Goal: Information Seeking & Learning: Learn about a topic

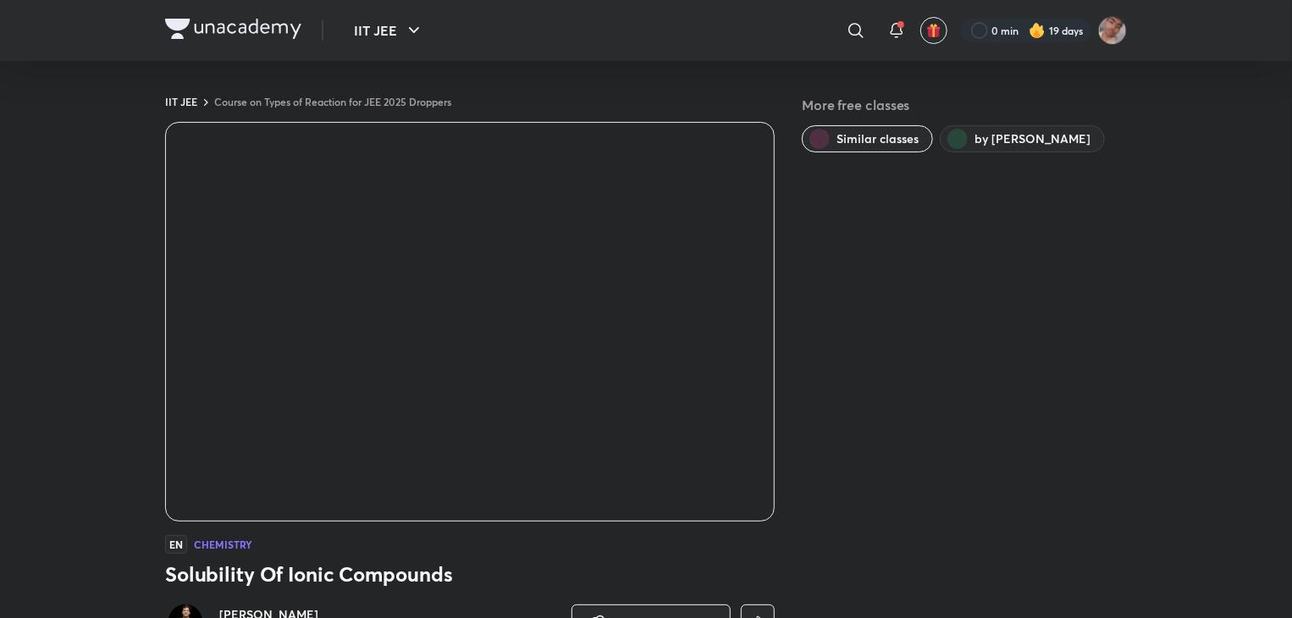
scroll to position [1006, 0]
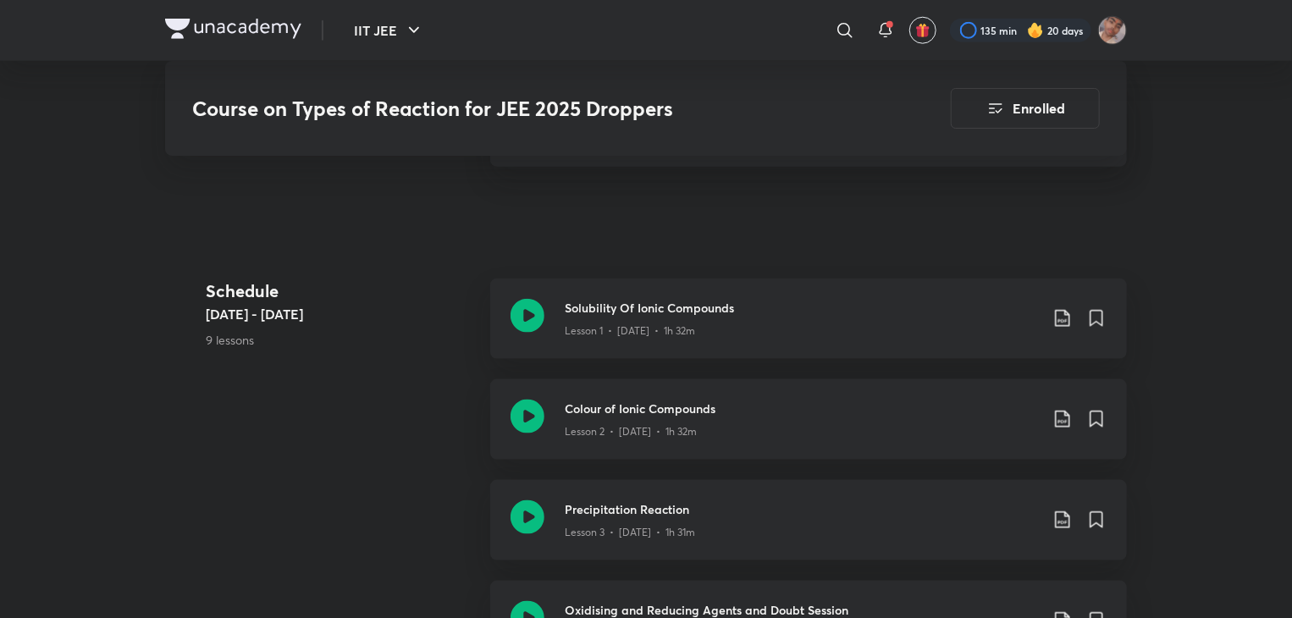
scroll to position [884, 0]
click at [525, 419] on icon at bounding box center [527, 419] width 34 height 34
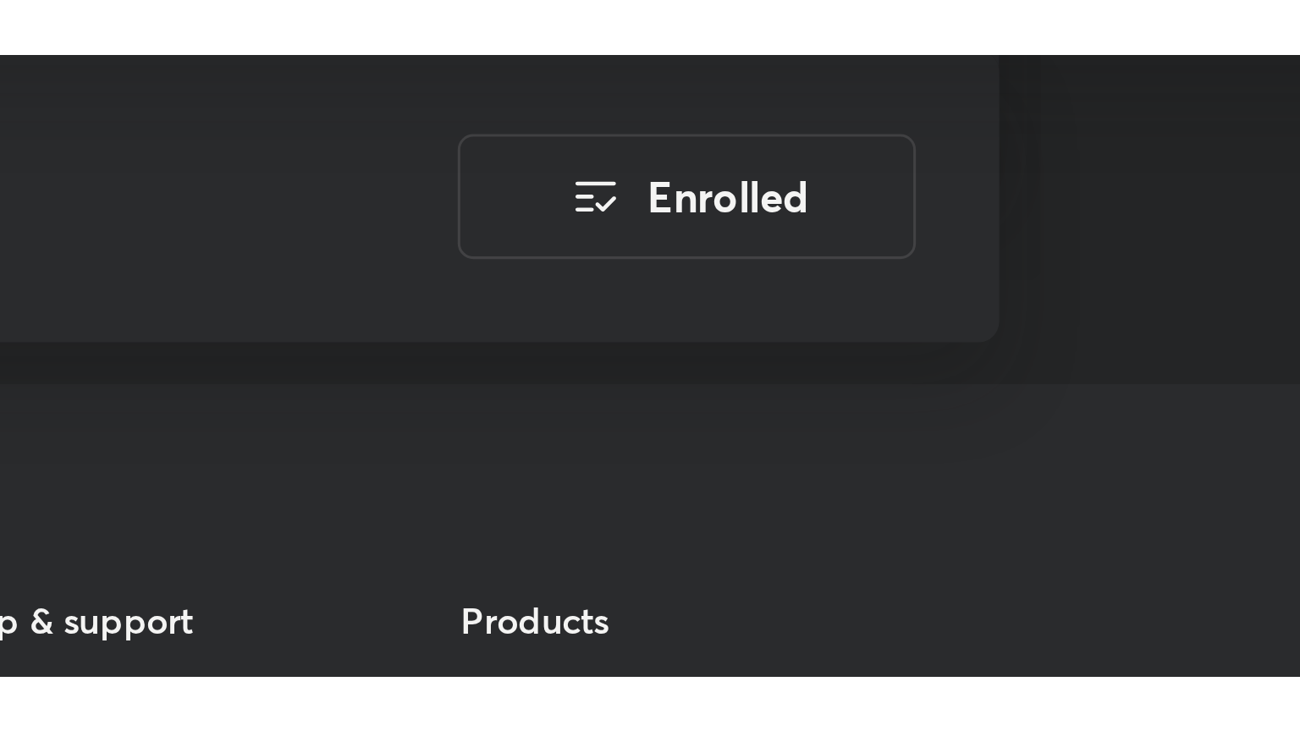
scroll to position [2364, 0]
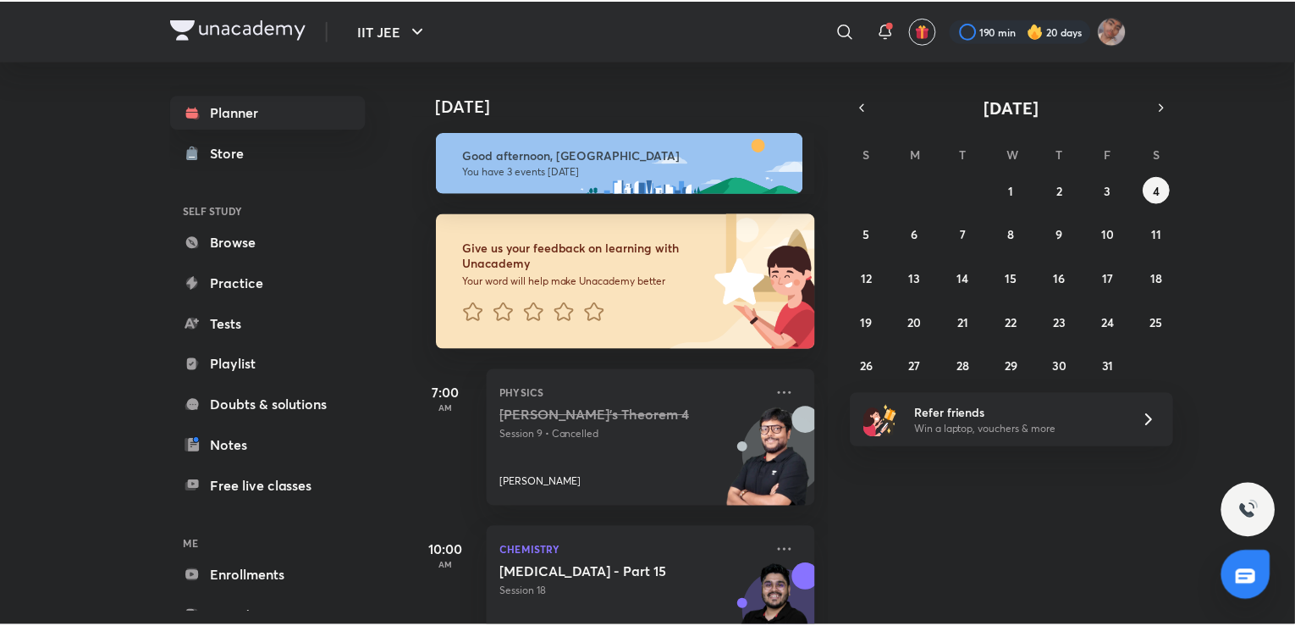
scroll to position [54, 0]
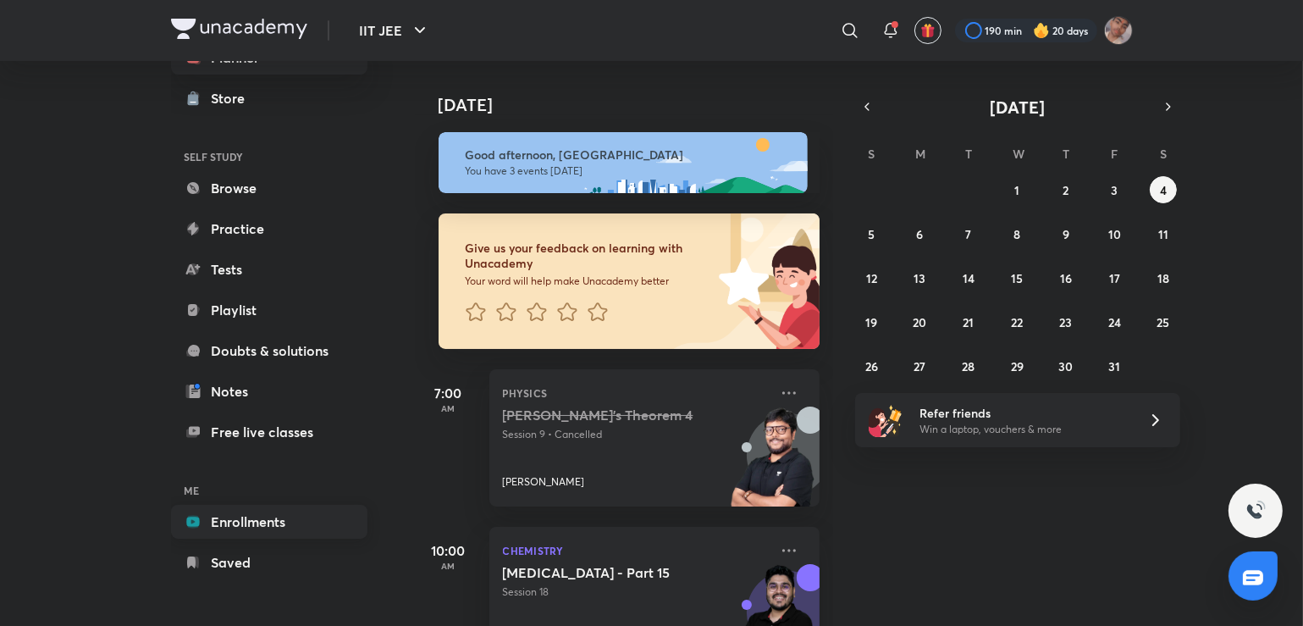
click at [222, 521] on link "Enrollments" at bounding box center [269, 521] width 196 height 34
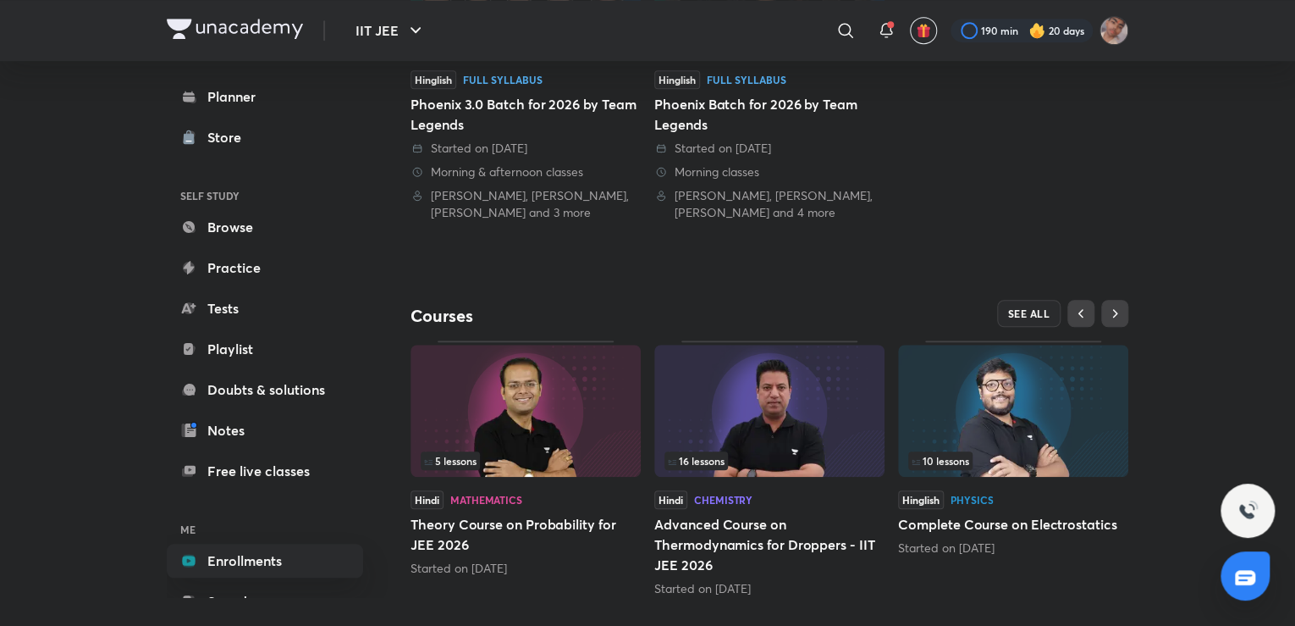
scroll to position [558, 0]
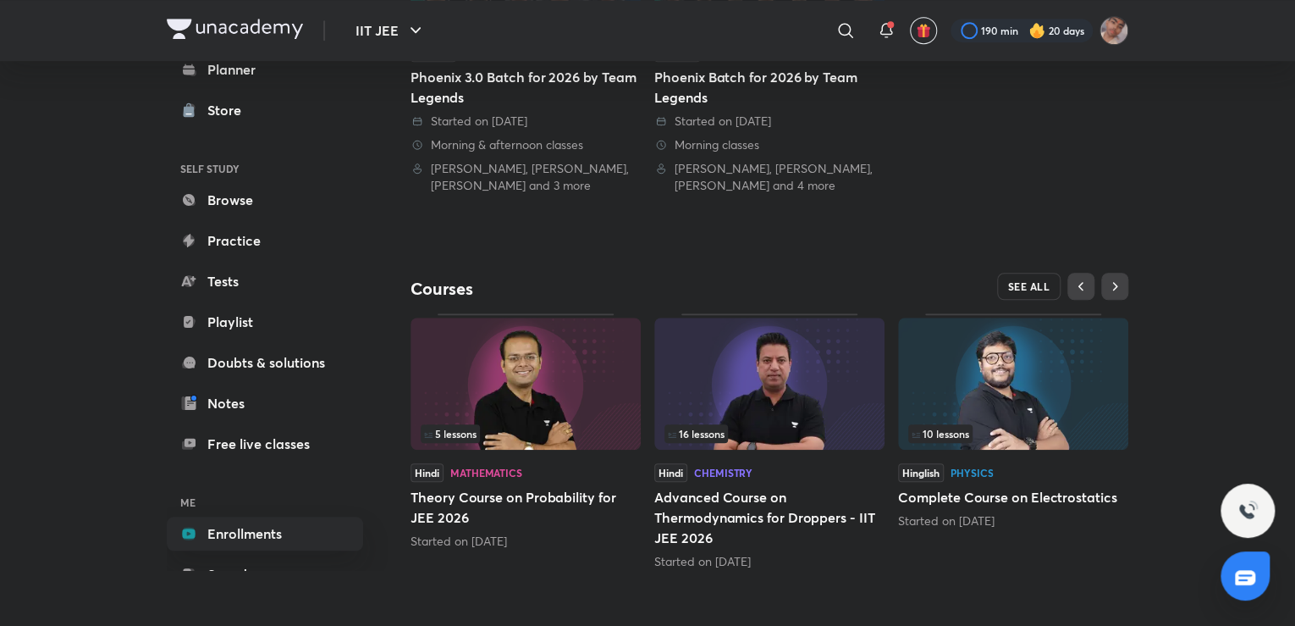
click at [1016, 285] on span "SEE ALL" at bounding box center [1029, 286] width 42 height 12
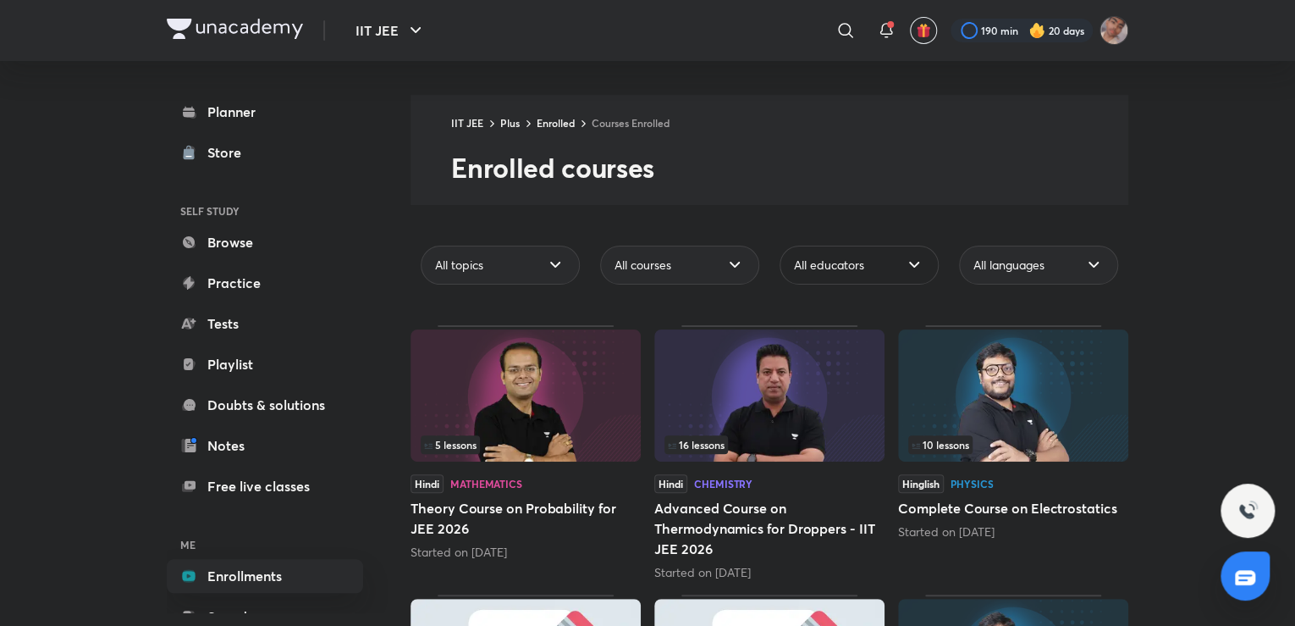
click at [880, 265] on div "All educators" at bounding box center [859, 264] width 159 height 39
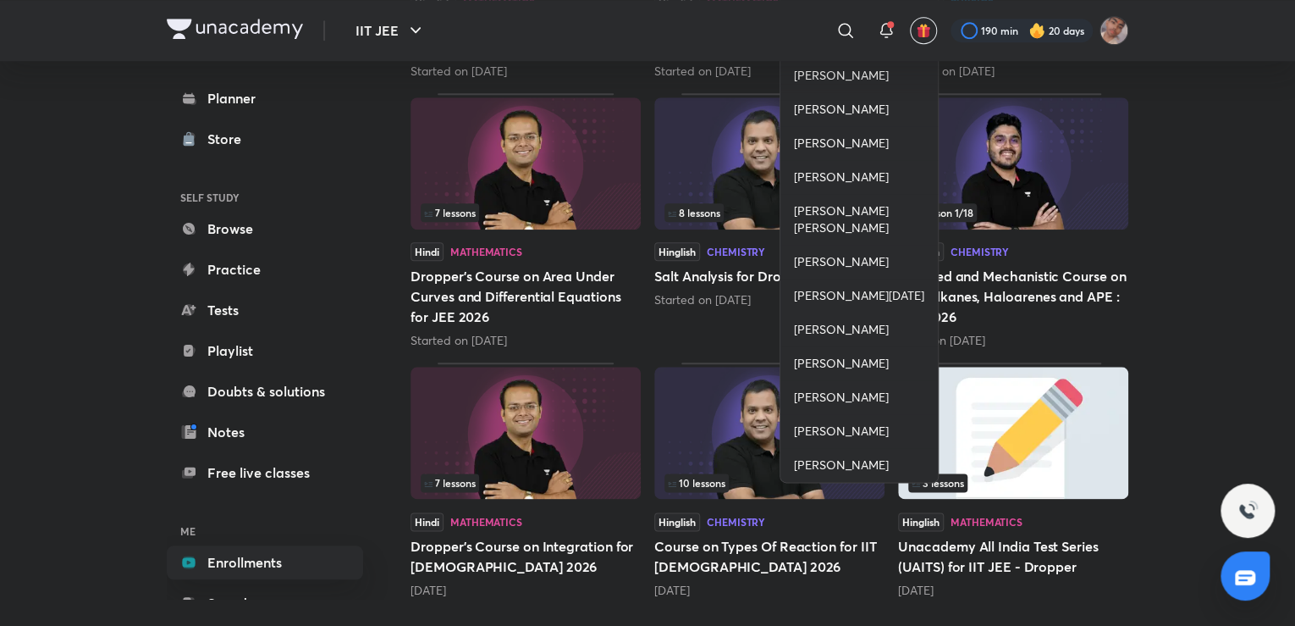
scroll to position [752, 0]
click at [842, 461] on span "Vineet Loomba" at bounding box center [841, 463] width 95 height 17
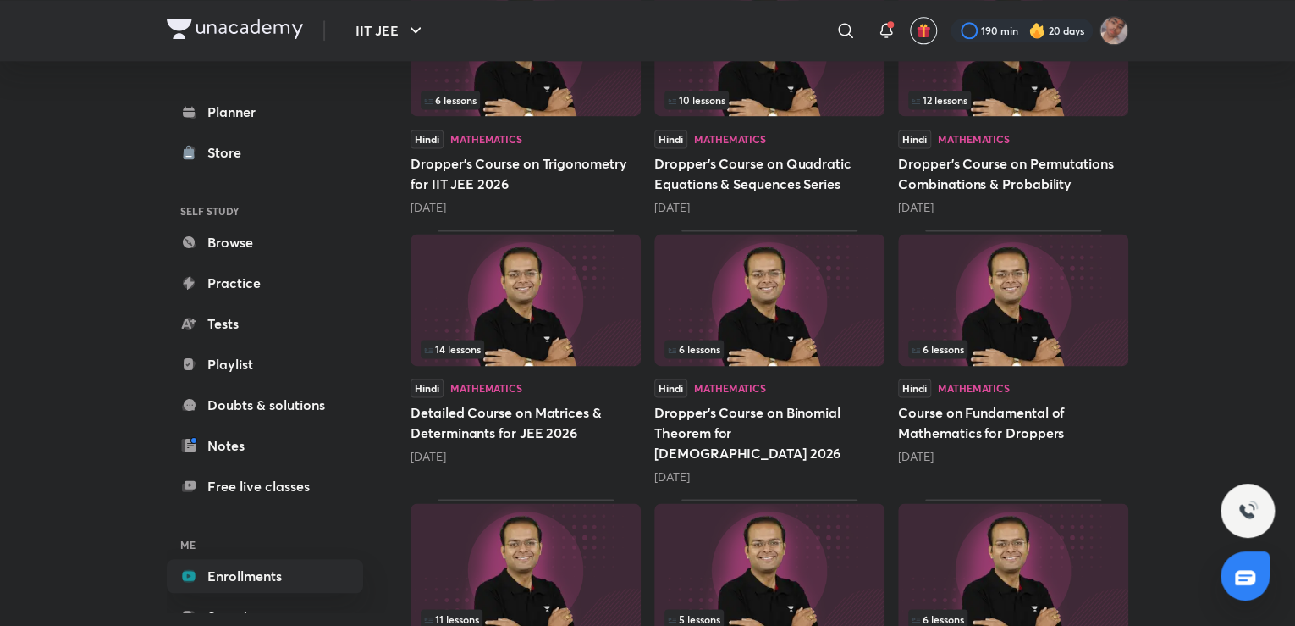
scroll to position [1116, 0]
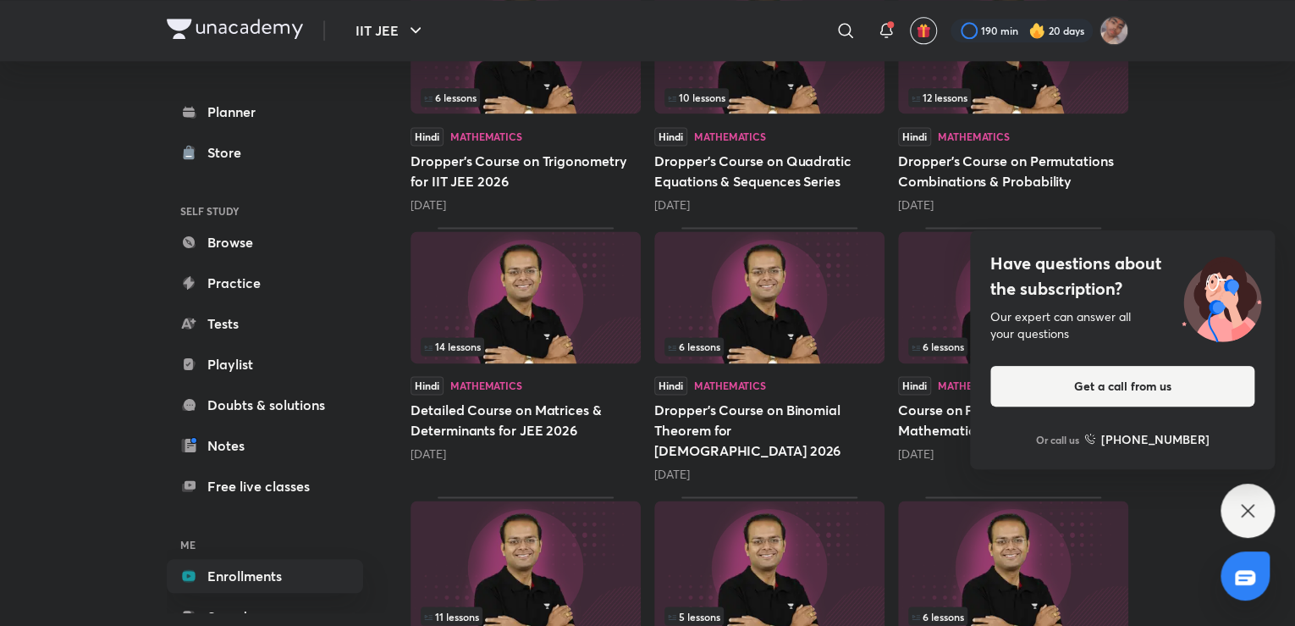
click at [1240, 512] on icon at bounding box center [1248, 510] width 20 height 20
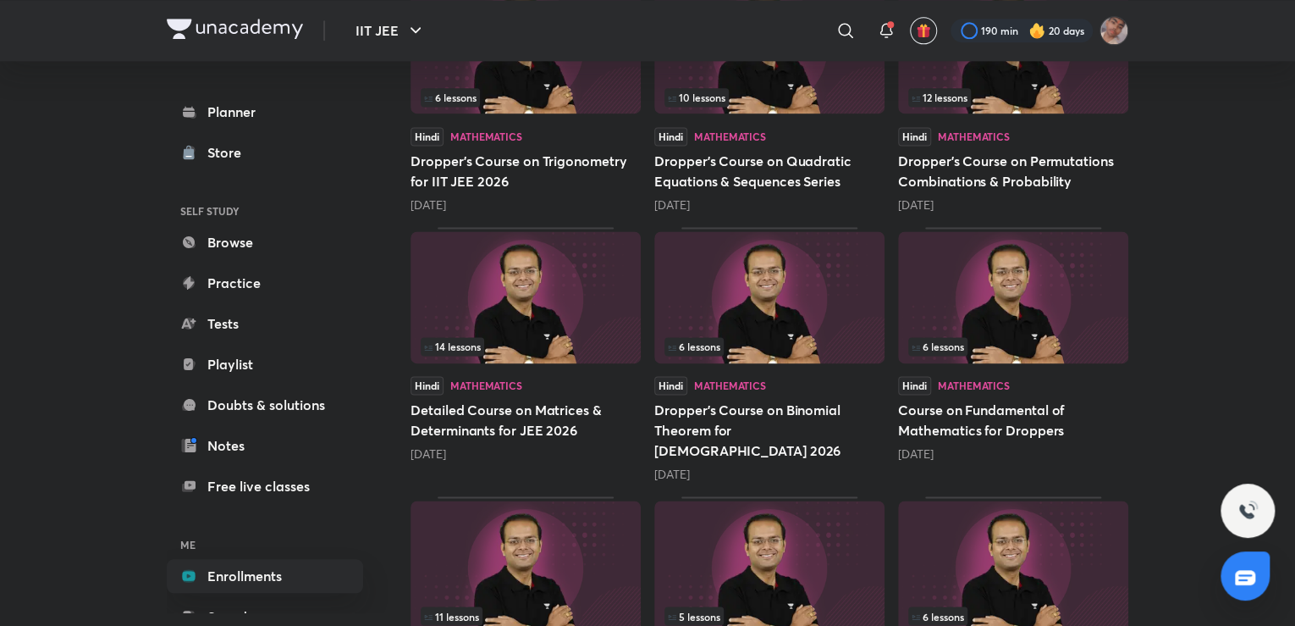
click at [539, 324] on img at bounding box center [526, 297] width 230 height 132
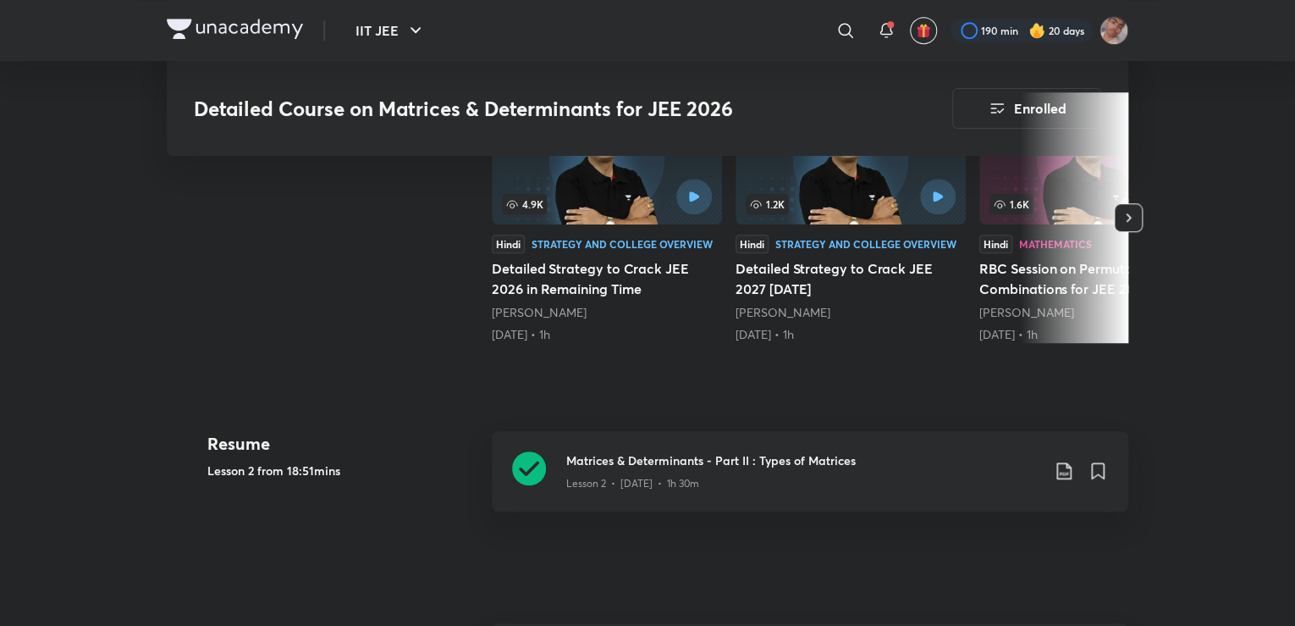
scroll to position [538, 0]
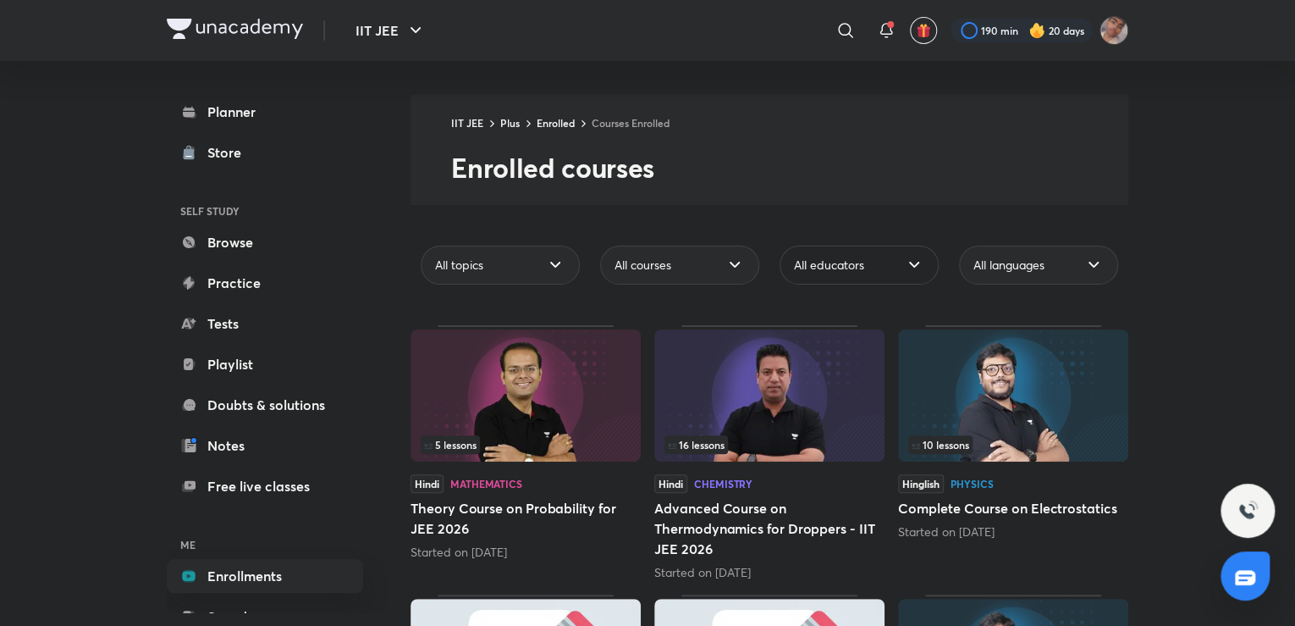
click at [830, 254] on div "All educators" at bounding box center [859, 264] width 159 height 39
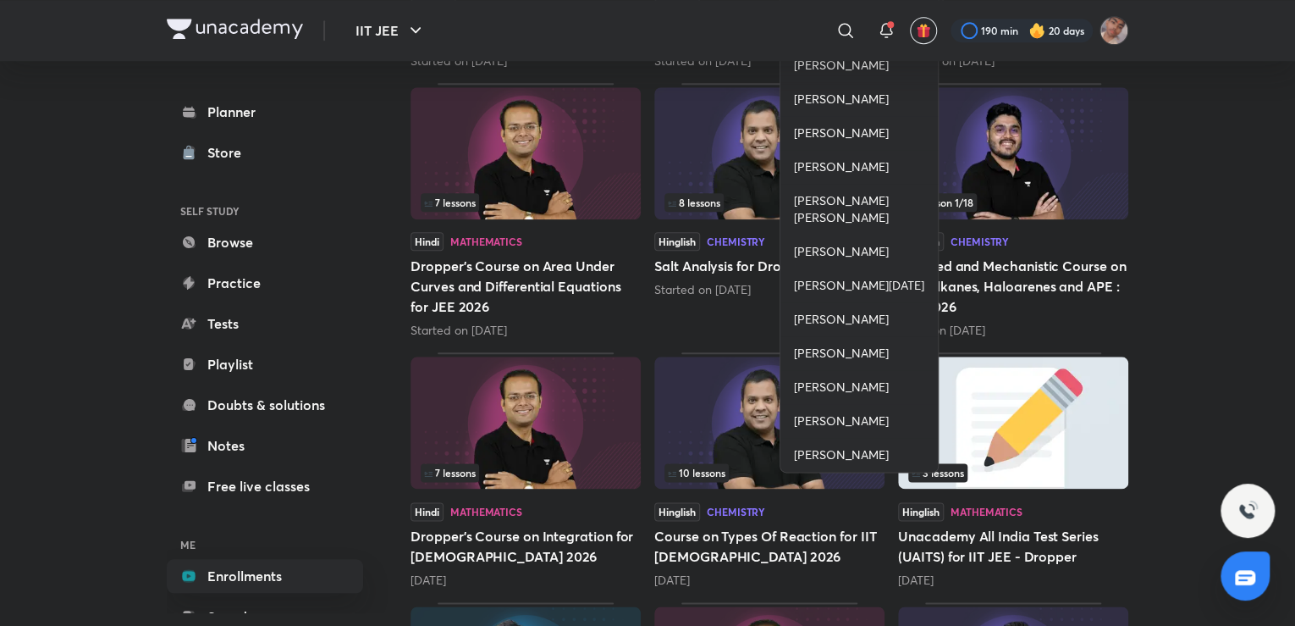
scroll to position [694, 0]
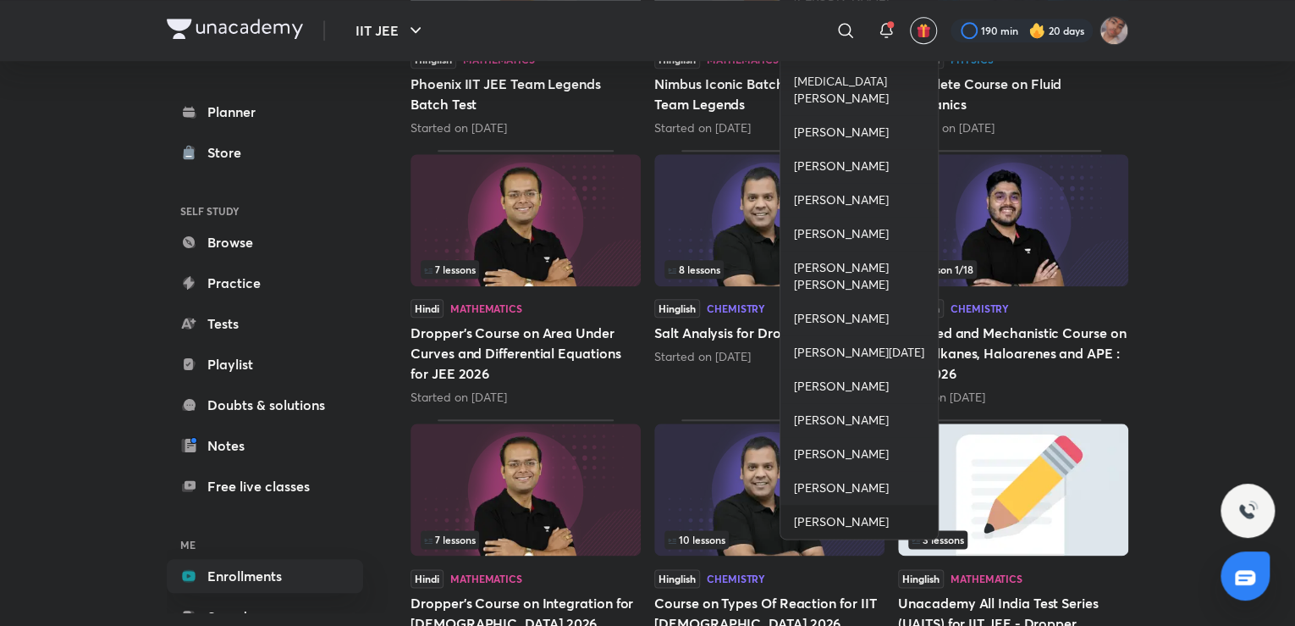
click at [836, 515] on span "Vineet Loomba" at bounding box center [841, 521] width 95 height 17
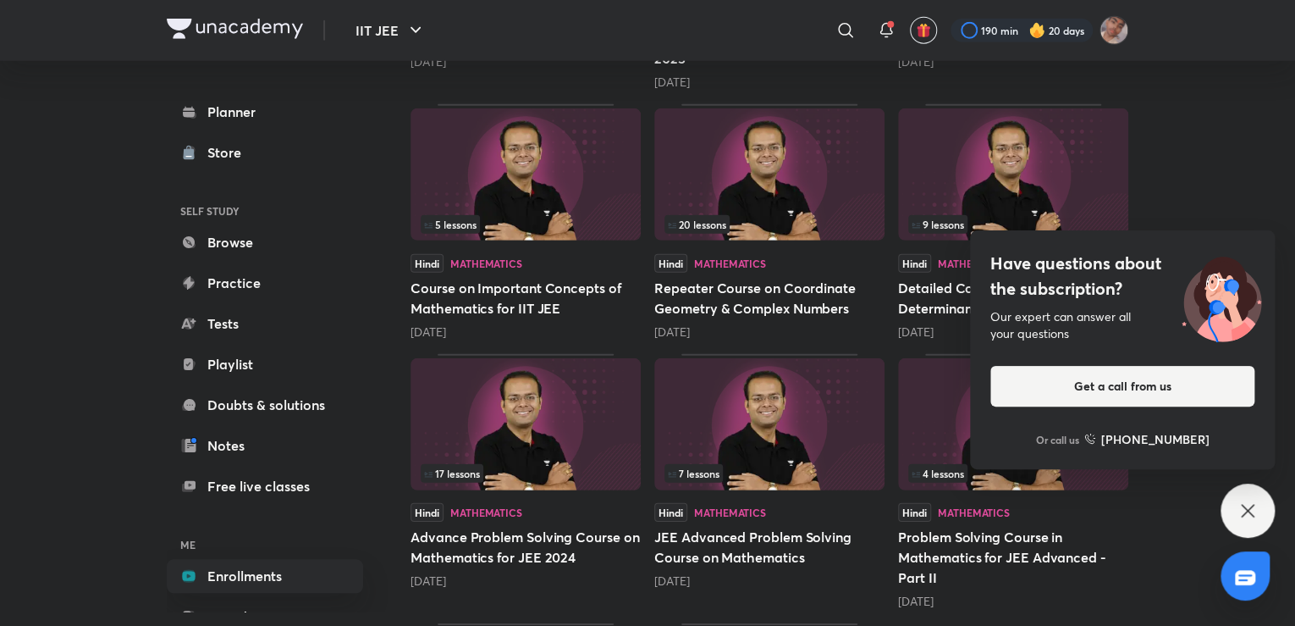
scroll to position [2310, 0]
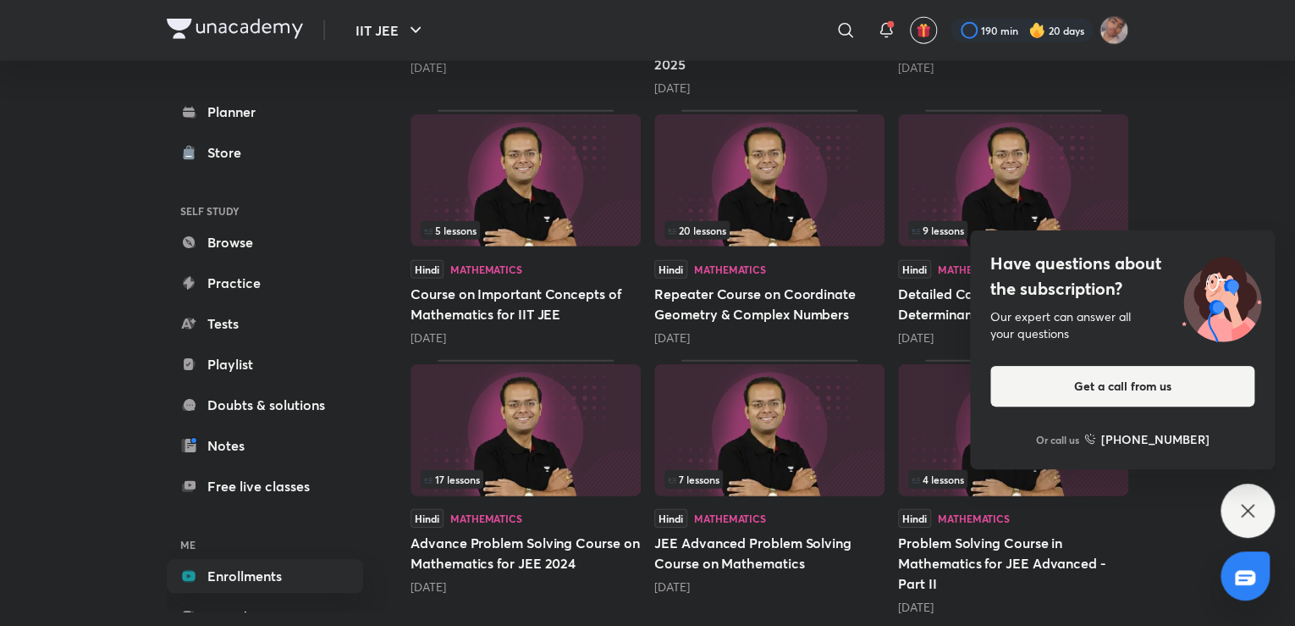
click at [1233, 522] on div "Have questions about the subscription? Our expert can answer all your questions…" at bounding box center [1248, 510] width 54 height 54
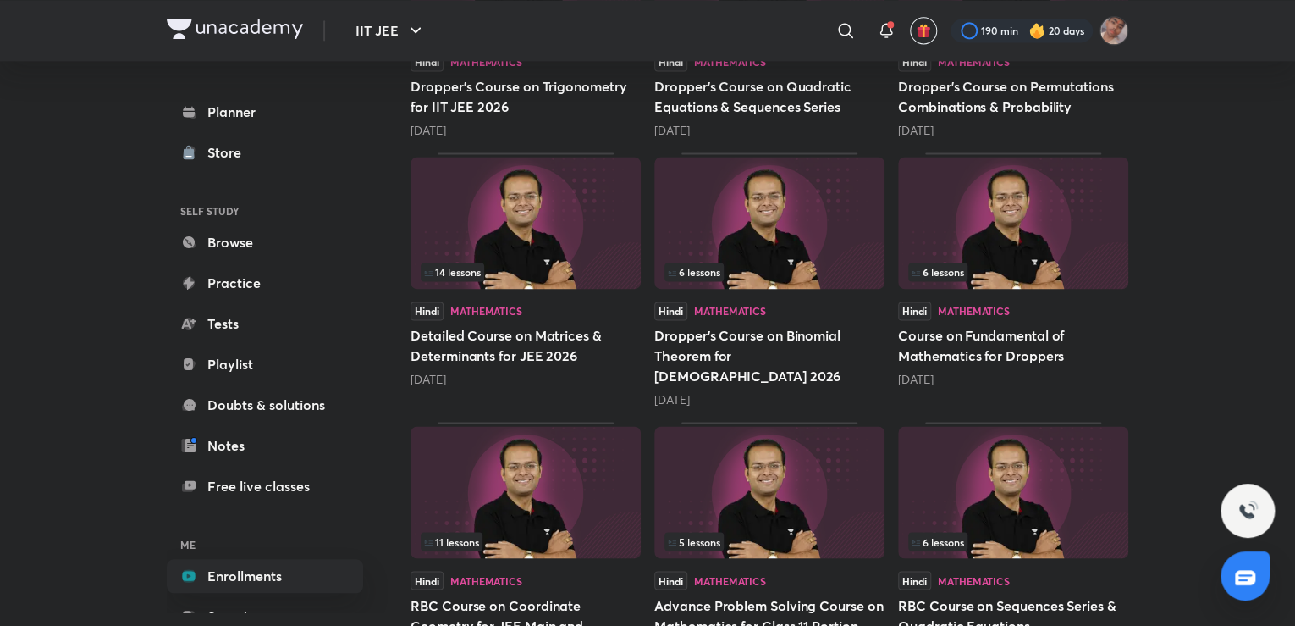
scroll to position [1189, 0]
click at [752, 187] on img at bounding box center [769, 223] width 230 height 132
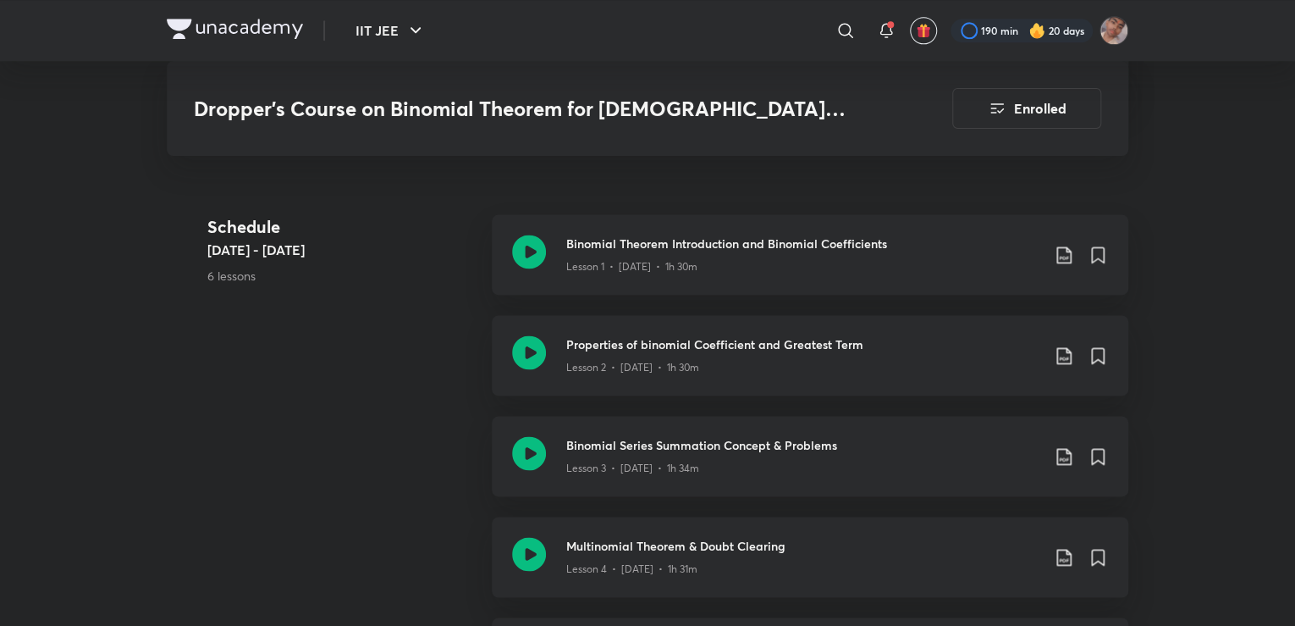
scroll to position [1006, 0]
click at [520, 335] on icon at bounding box center [529, 352] width 34 height 34
